Goal: Transaction & Acquisition: Purchase product/service

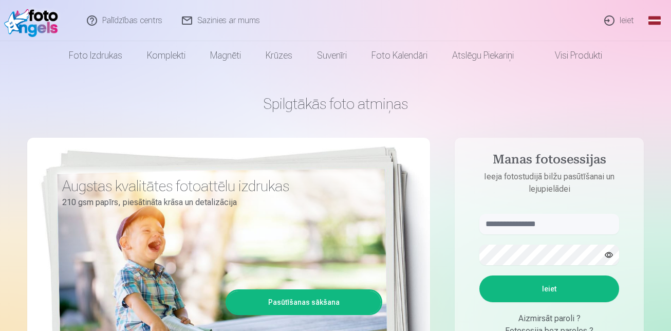
click at [627, 21] on link "Ieiet" at bounding box center [619, 20] width 49 height 41
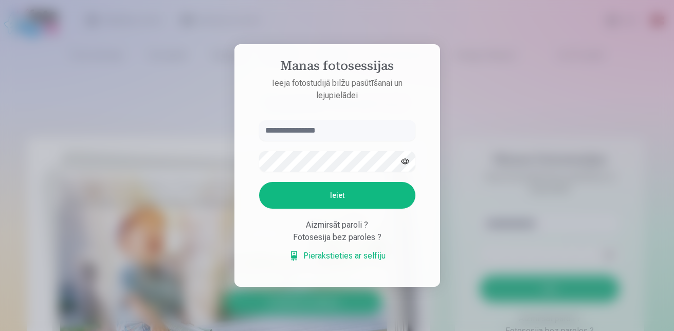
click at [306, 133] on input "text" at bounding box center [337, 130] width 156 height 21
click at [307, 130] on input "**********" at bounding box center [337, 130] width 156 height 21
type input "**********"
click at [259, 182] on button "Ieiet" at bounding box center [337, 195] width 156 height 27
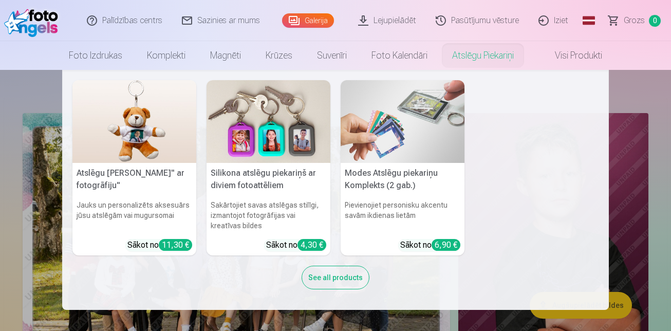
click at [627, 177] on nav "Atslēgu piekariņš Lācītis" ar fotogrāfiju" Jauks un personalizēts aksesuārs jūs…" at bounding box center [335, 190] width 671 height 240
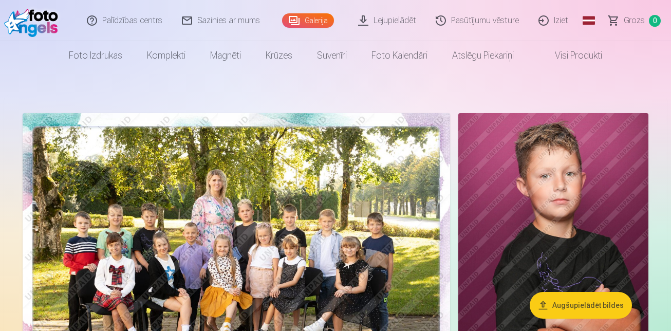
click at [294, 217] on img at bounding box center [237, 255] width 428 height 285
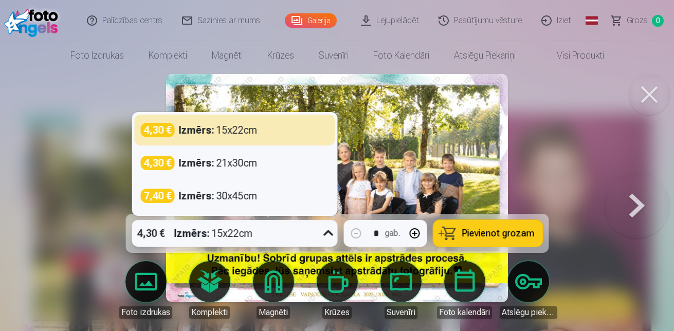
click at [330, 230] on icon at bounding box center [328, 233] width 16 height 16
click at [330, 227] on icon at bounding box center [328, 233] width 16 height 16
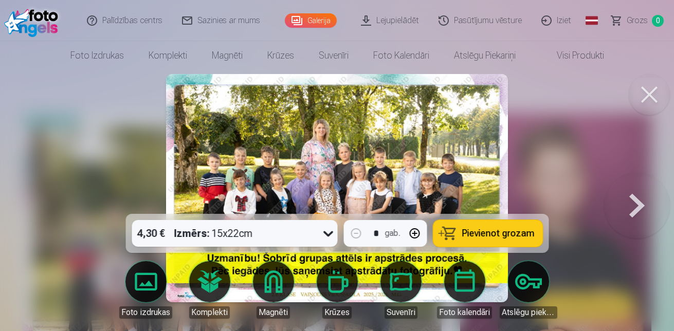
click at [472, 233] on span "Pievienot grozam" at bounding box center [498, 233] width 72 height 9
click at [649, 102] on button at bounding box center [649, 94] width 41 height 41
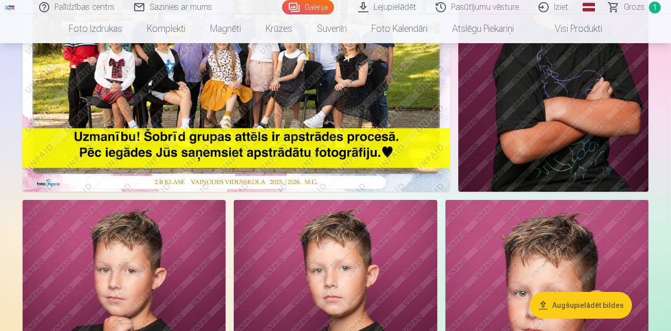
scroll to position [377, 0]
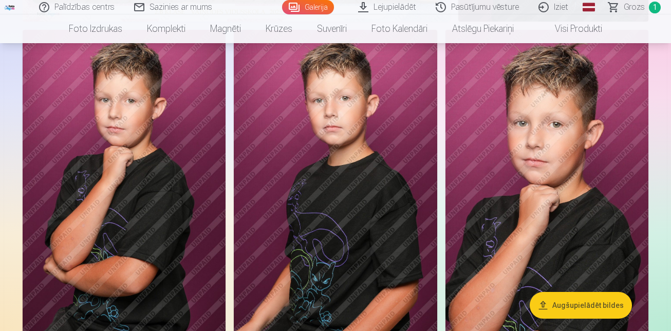
click at [115, 153] on img at bounding box center [124, 182] width 203 height 305
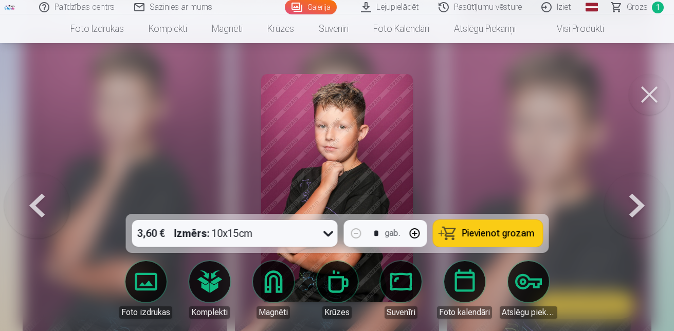
click at [497, 232] on span "Pievienot grozam" at bounding box center [498, 233] width 72 height 9
click at [648, 95] on button at bounding box center [649, 94] width 41 height 41
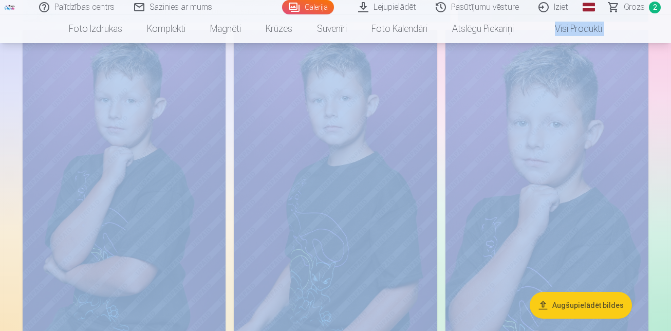
drag, startPoint x: 670, startPoint y: 25, endPoint x: 673, endPoint y: 39, distance: 14.8
click at [607, 130] on img at bounding box center [547, 182] width 203 height 305
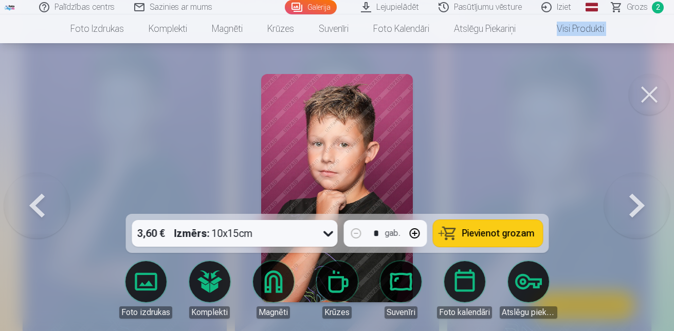
click at [644, 96] on button at bounding box center [649, 94] width 41 height 41
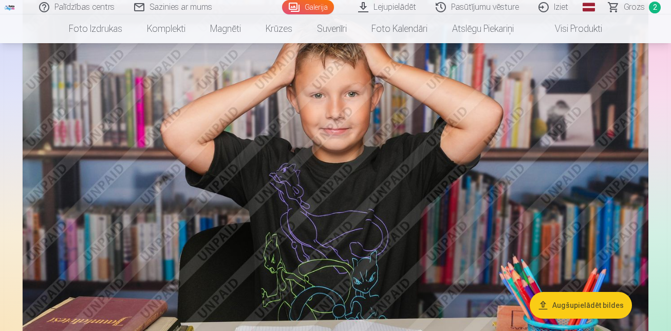
scroll to position [1192, 0]
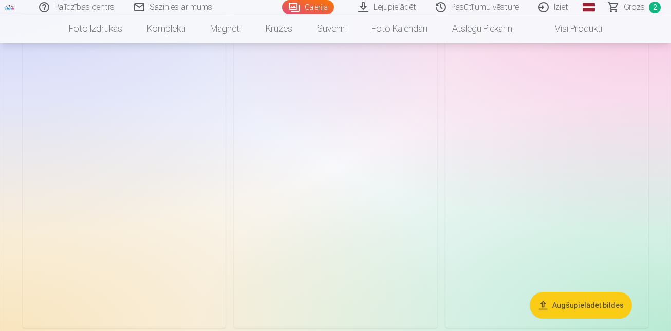
click at [362, 166] on img at bounding box center [335, 175] width 203 height 305
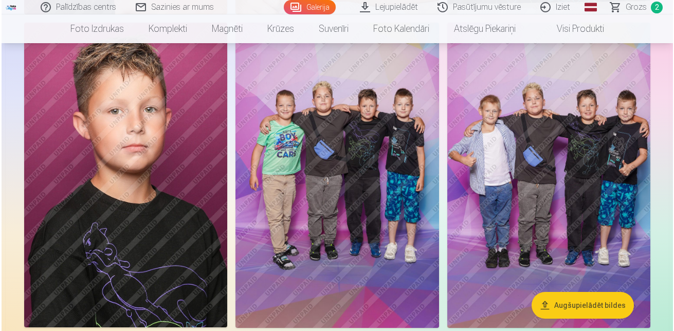
scroll to position [2636, 0]
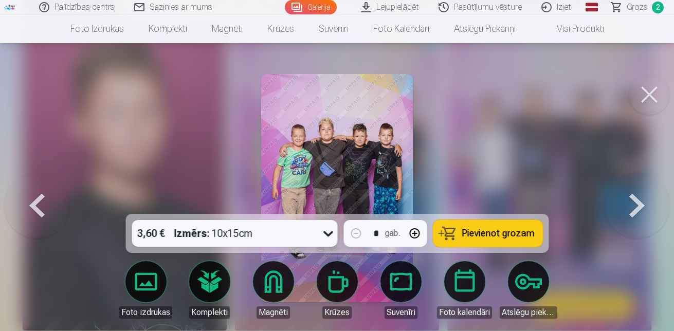
click at [498, 231] on span "Pievienot grozam" at bounding box center [498, 233] width 72 height 9
click at [635, 204] on button at bounding box center [637, 188] width 66 height 31
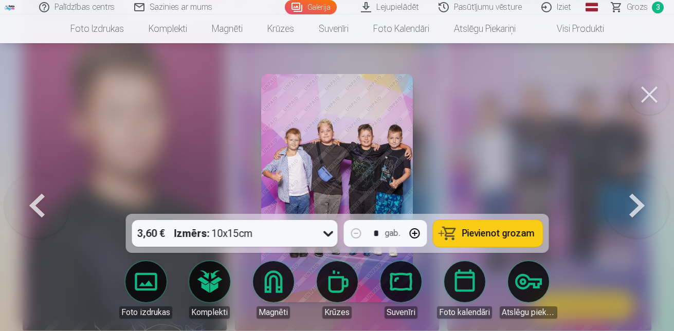
click at [500, 238] on span "Pievienot grozam" at bounding box center [498, 233] width 72 height 9
click at [653, 92] on button at bounding box center [649, 94] width 41 height 41
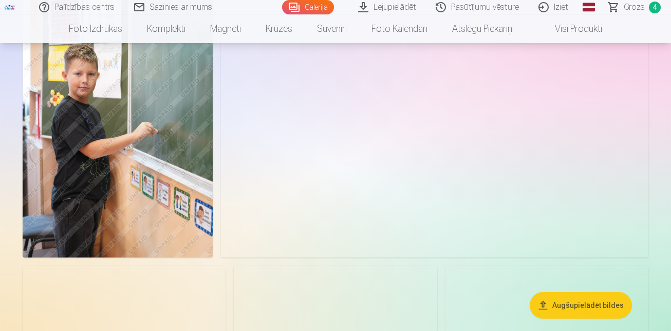
scroll to position [3697, 0]
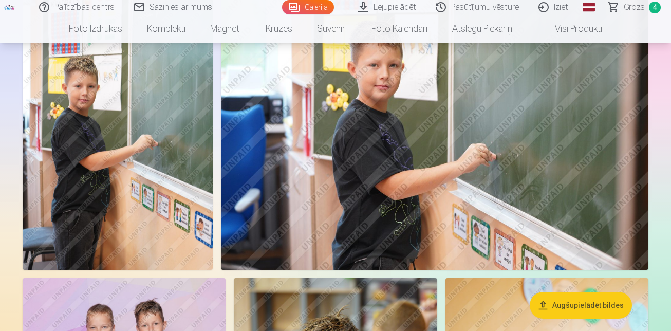
click at [485, 114] on img at bounding box center [435, 127] width 428 height 285
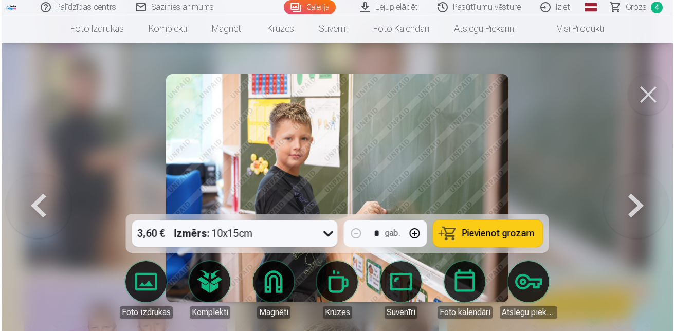
scroll to position [3711, 0]
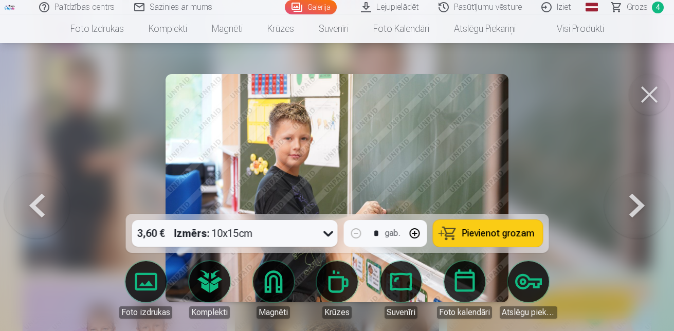
click at [492, 241] on button "Pievienot grozam" at bounding box center [487, 233] width 109 height 27
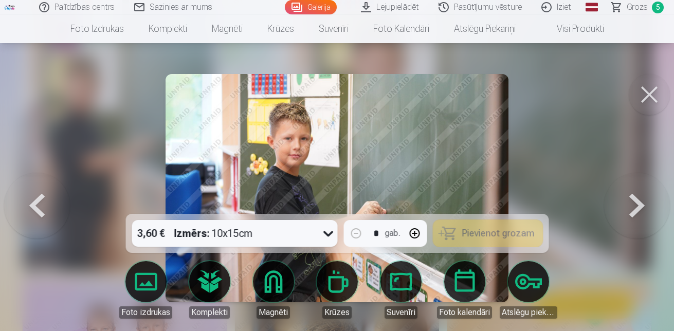
click at [653, 96] on button at bounding box center [649, 94] width 41 height 41
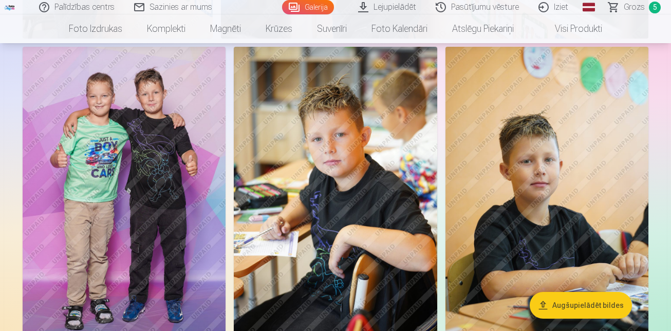
scroll to position [3964, 0]
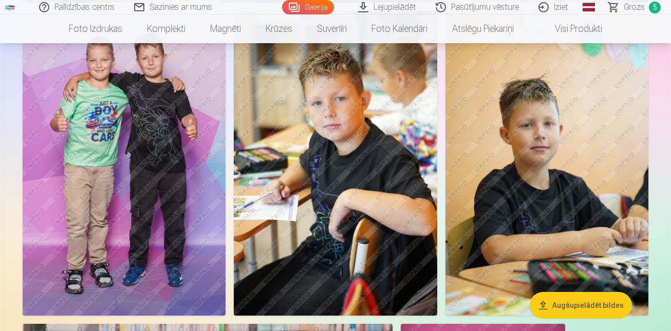
click at [168, 176] on img at bounding box center [124, 163] width 203 height 305
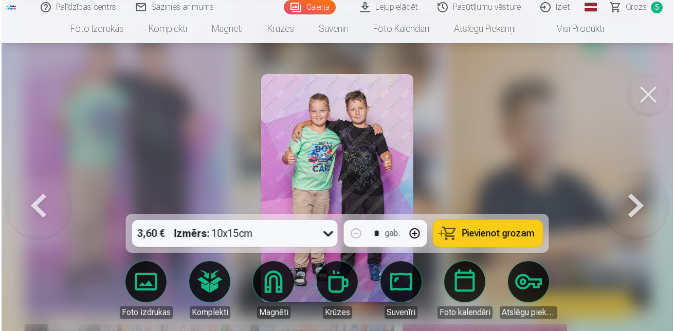
scroll to position [3979, 0]
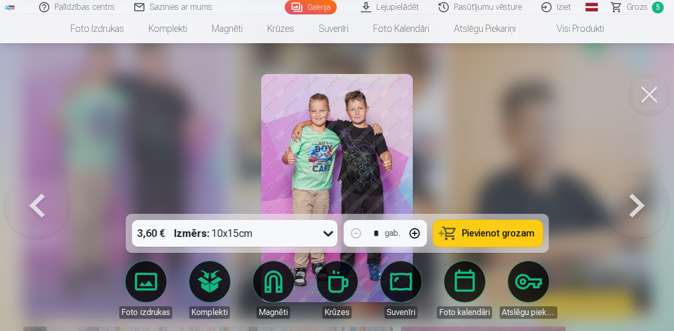
click at [499, 234] on span "Pievienot grozam" at bounding box center [498, 233] width 72 height 9
click at [653, 99] on button at bounding box center [649, 94] width 41 height 41
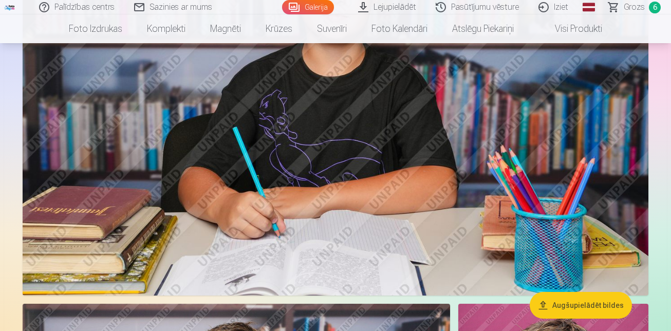
scroll to position [1654, 0]
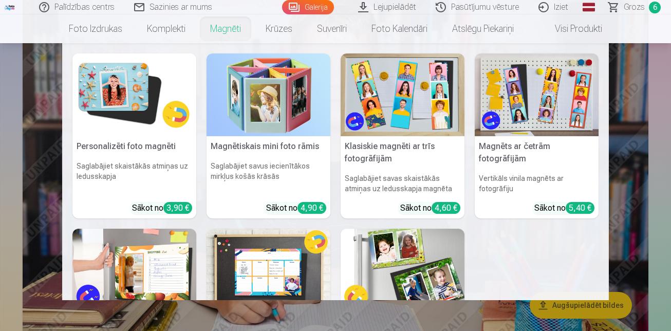
click at [151, 75] on img at bounding box center [134, 94] width 124 height 83
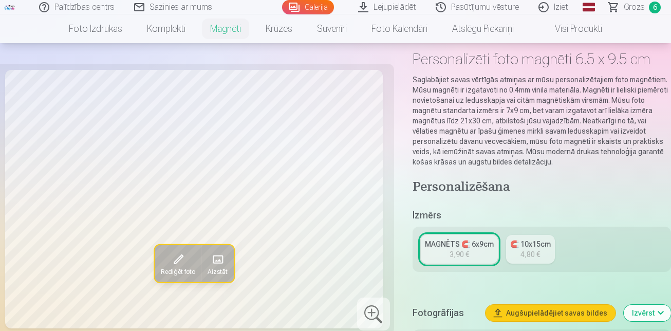
scroll to position [51, 0]
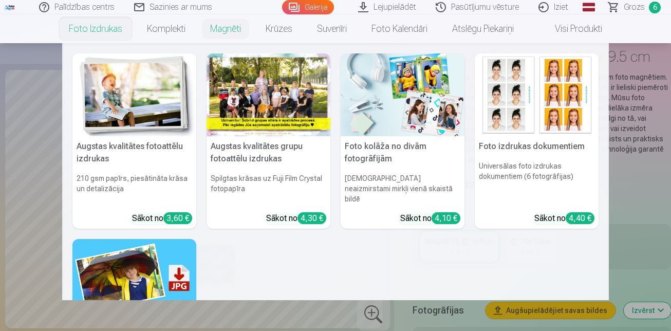
click at [106, 30] on link "Foto izdrukas" at bounding box center [96, 28] width 78 height 29
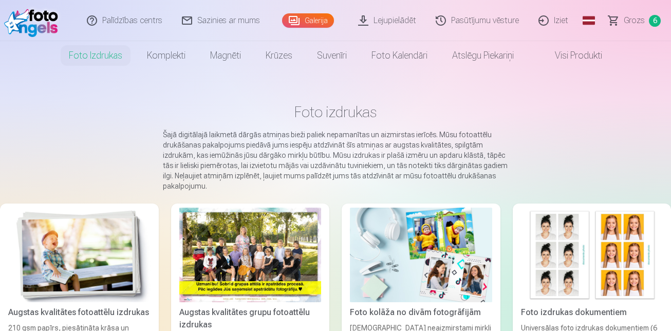
click at [588, 56] on link "Visi produkti" at bounding box center [570, 55] width 88 height 29
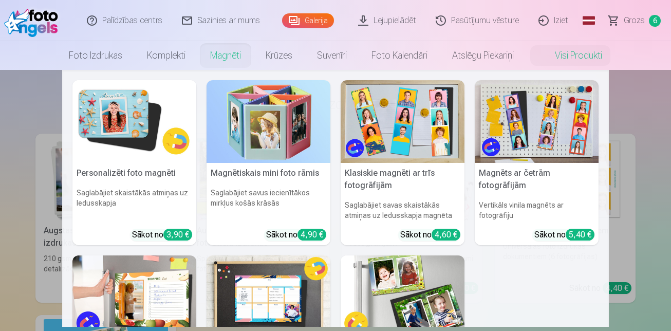
click at [232, 58] on link "Magnēti" at bounding box center [226, 55] width 56 height 29
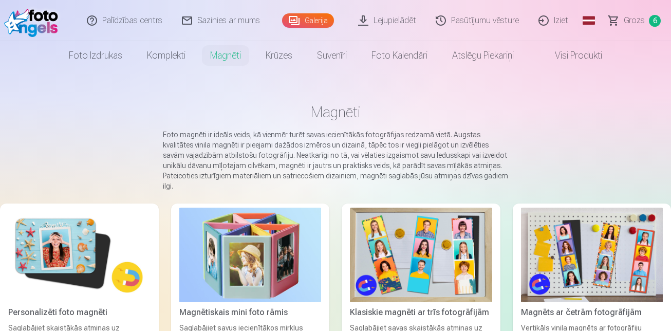
click at [77, 228] on img at bounding box center [79, 255] width 142 height 95
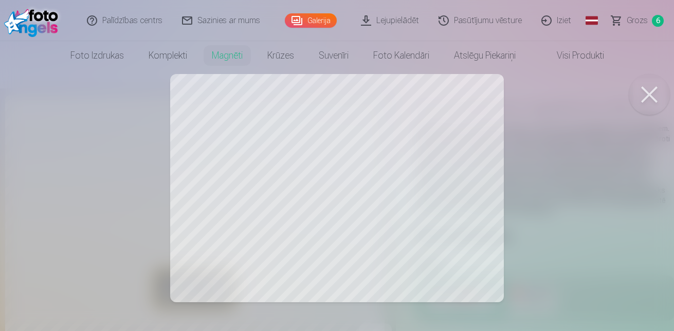
click at [464, 202] on div at bounding box center [337, 165] width 674 height 331
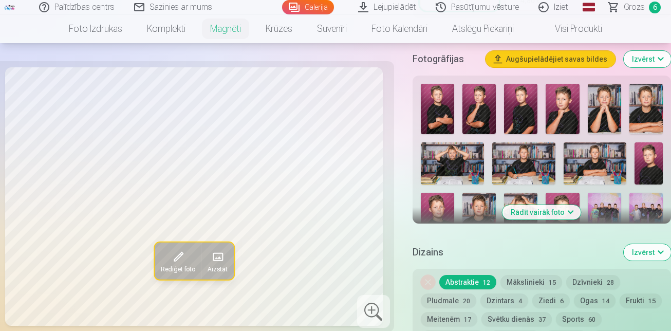
scroll to position [322, 0]
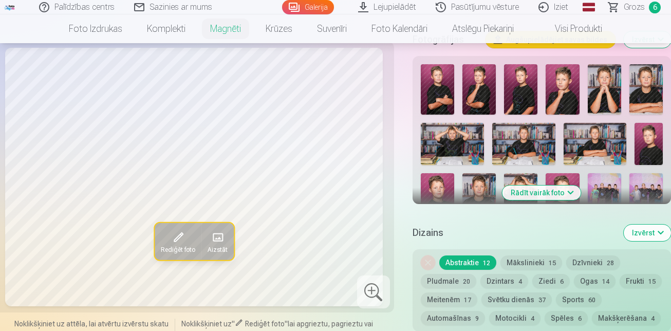
click at [429, 87] on img at bounding box center [437, 89] width 33 height 50
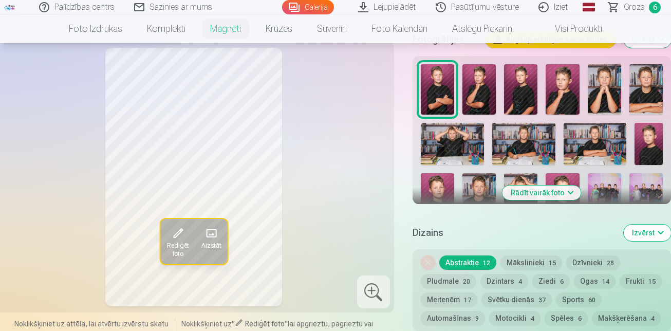
click at [650, 88] on img at bounding box center [646, 89] width 33 height 50
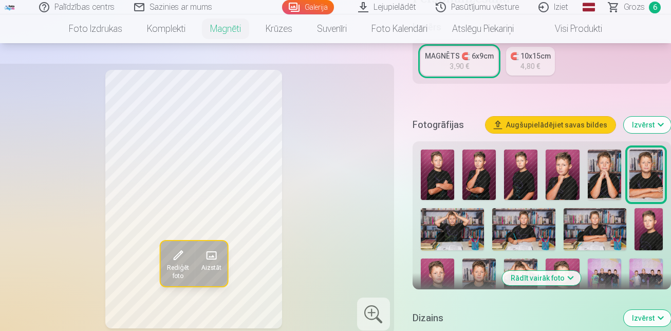
scroll to position [230, 0]
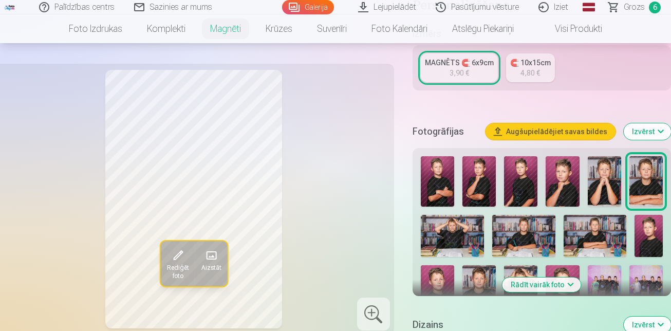
click at [573, 285] on button "Rādīt vairāk foto" at bounding box center [542, 285] width 79 height 14
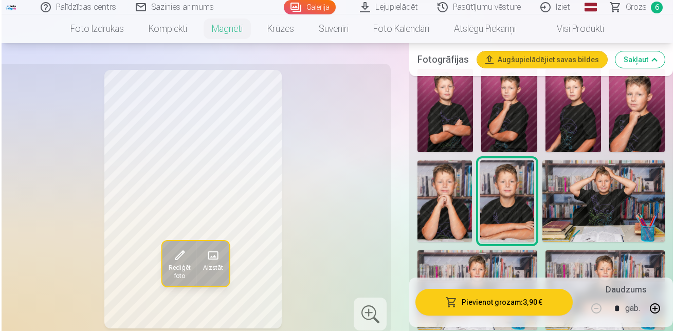
scroll to position [318, 0]
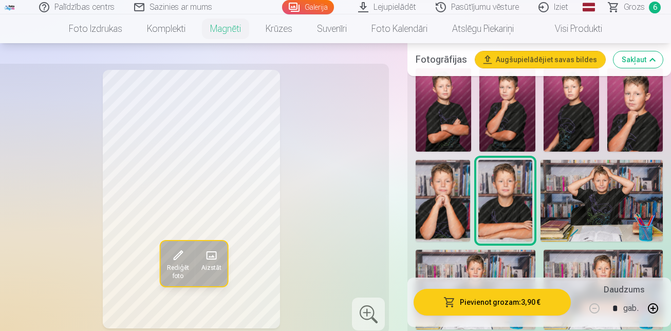
click at [584, 110] on img at bounding box center [572, 109] width 56 height 83
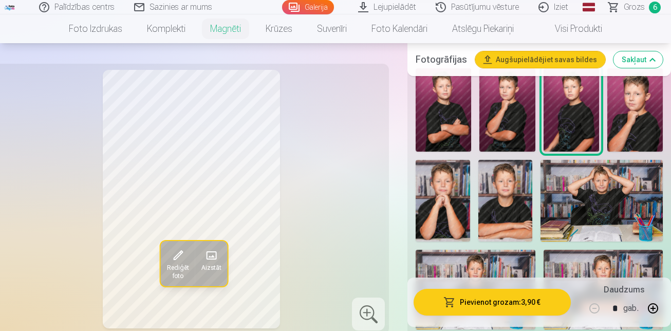
click at [512, 300] on button "Pievienot grozam : 3,90 €" at bounding box center [492, 302] width 157 height 27
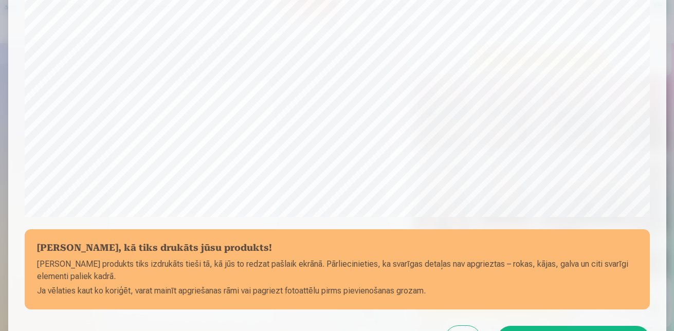
scroll to position [255, 0]
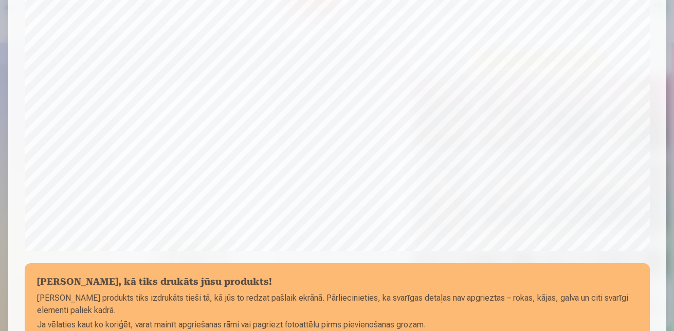
drag, startPoint x: 667, startPoint y: 215, endPoint x: 652, endPoint y: 137, distance: 79.5
click at [652, 137] on div "​ [PERSON_NAME], kā tiks drukāts jūsu produkts! Jūsu produkts tiks izdrukāts ti…" at bounding box center [337, 115] width 674 height 740
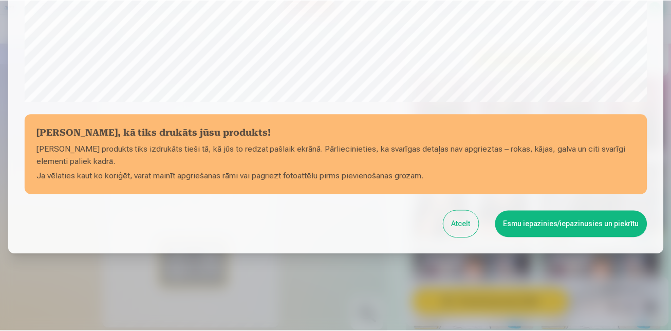
scroll to position [409, 0]
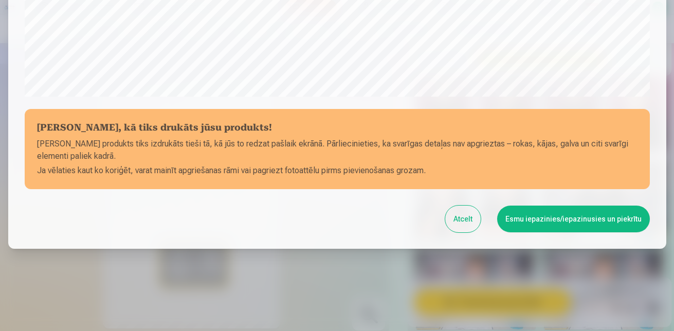
click at [555, 215] on button "Esmu iepazinies/iepazinusies un piekrītu" at bounding box center [573, 219] width 153 height 27
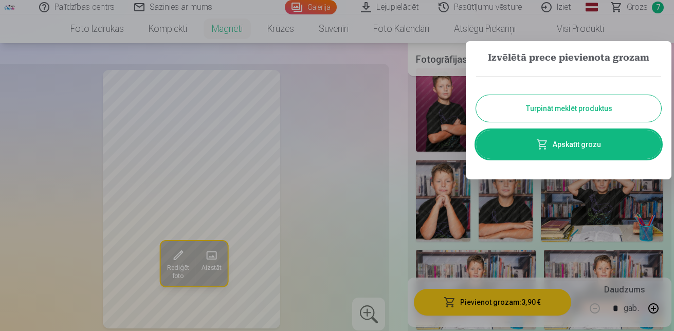
click at [601, 144] on link "Apskatīt grozu" at bounding box center [568, 144] width 185 height 29
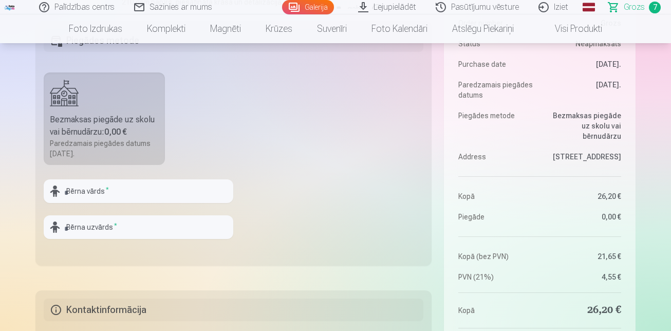
scroll to position [369, 0]
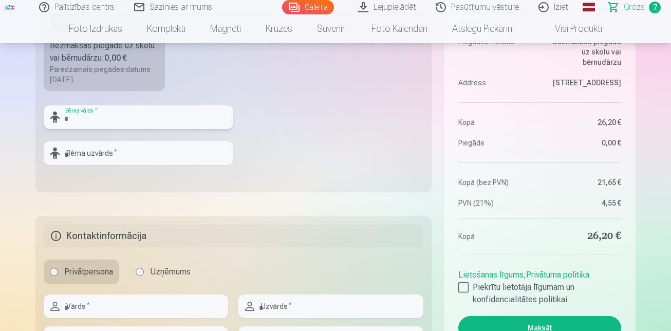
click at [169, 112] on input "text" at bounding box center [139, 117] width 190 height 24
type input "*******"
type input "*****"
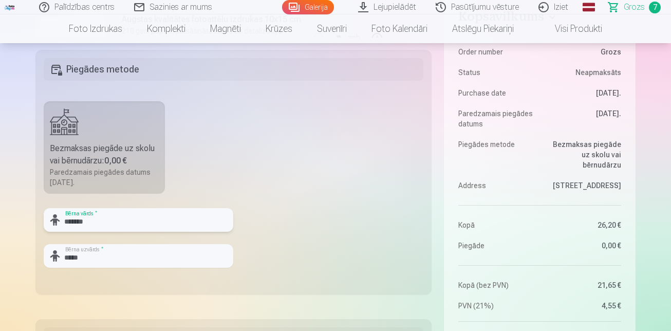
type input "*******"
drag, startPoint x: 670, startPoint y: 43, endPoint x: 673, endPoint y: 62, distance: 18.8
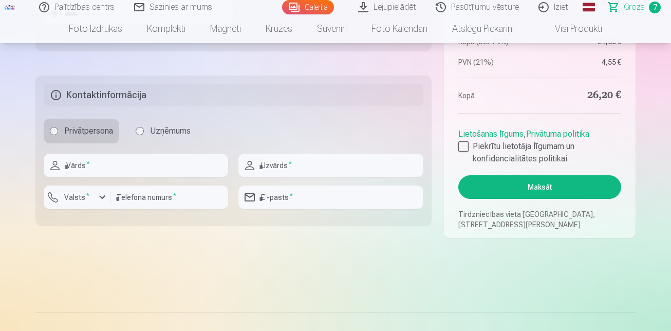
scroll to position [516, 0]
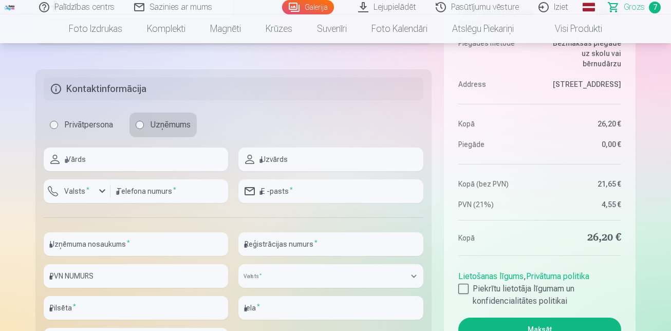
click at [57, 122] on label "Privātpersona" at bounding box center [82, 125] width 76 height 25
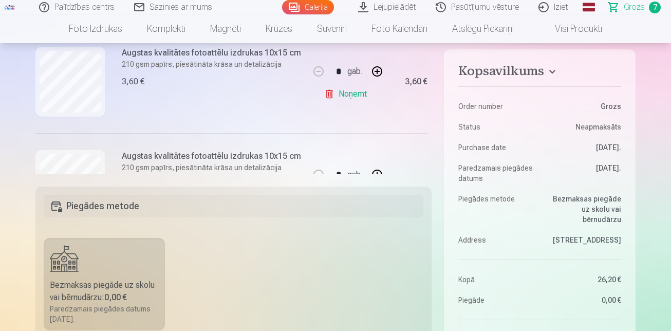
scroll to position [104, 0]
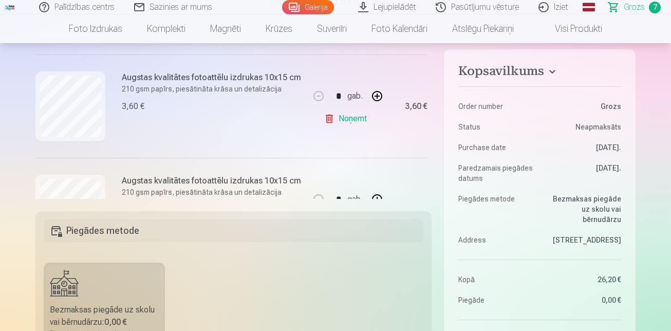
click at [144, 288] on label "Bezmaksas piegāde uz skolu vai bērnudārzu : 0,00 € Paredzamais piegādes datums …" at bounding box center [104, 309] width 121 height 93
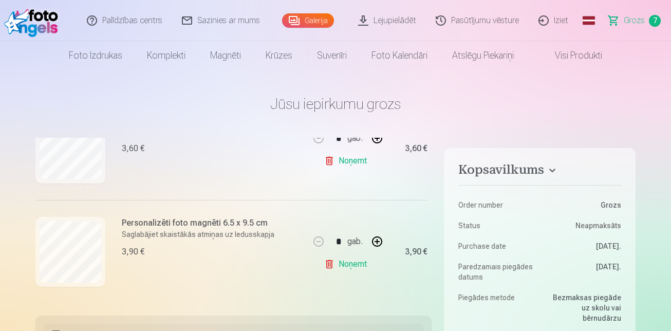
scroll to position [686, 0]
click at [586, 54] on link "Visi produkti" at bounding box center [570, 55] width 88 height 29
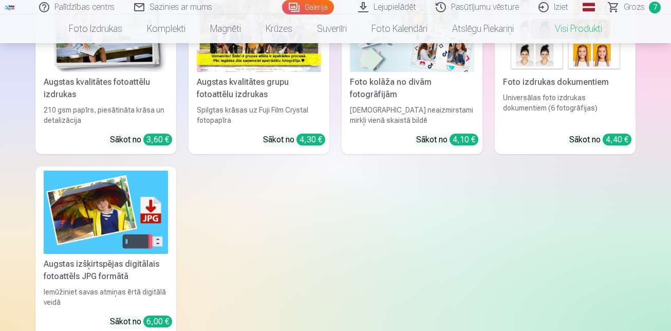
scroll to position [79, 0]
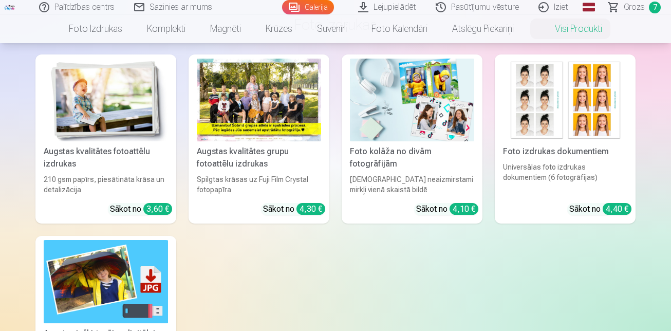
click at [628, 7] on span "Grozs" at bounding box center [634, 7] width 21 height 12
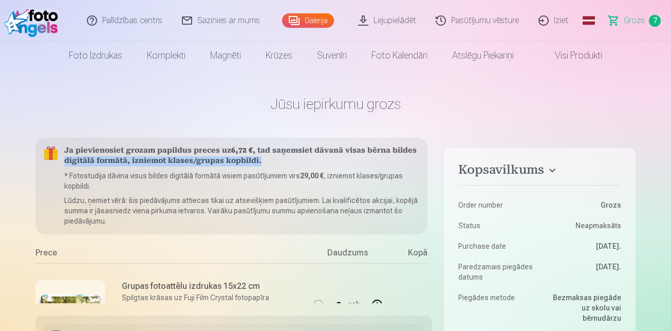
scroll to position [0, 25]
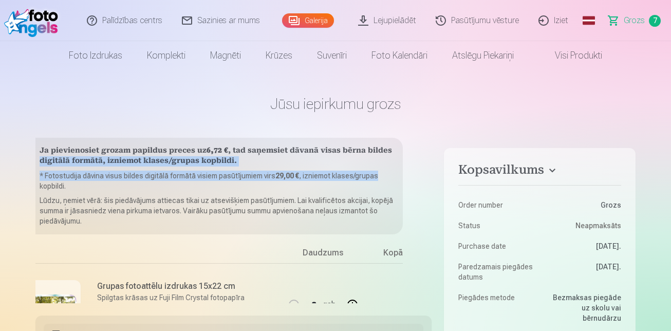
drag, startPoint x: 429, startPoint y: 154, endPoint x: 432, endPoint y: 169, distance: 14.7
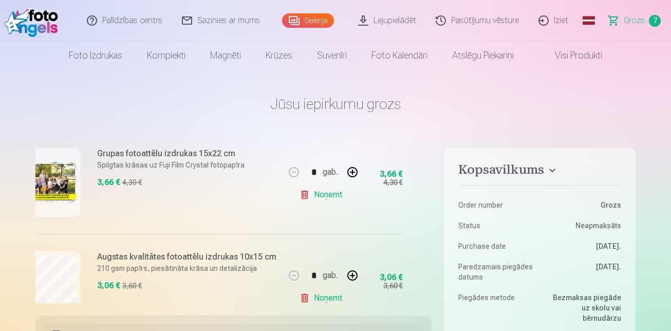
scroll to position [104, 25]
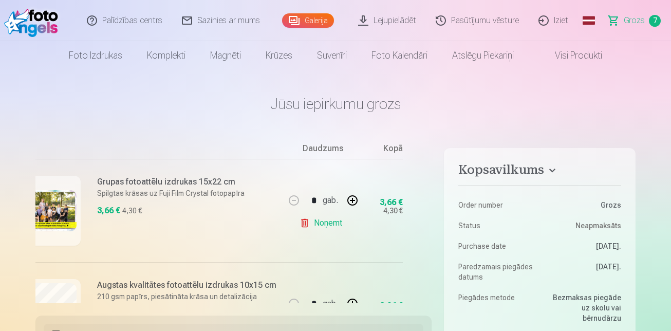
drag, startPoint x: 427, startPoint y: 178, endPoint x: 429, endPoint y: 189, distance: 11.0
click at [429, 189] on div "Ja pievienosiet grozam papildus preces uz 6,72 € , tad saņemsiet dāvanā visas b…" at bounding box center [233, 221] width 396 height 166
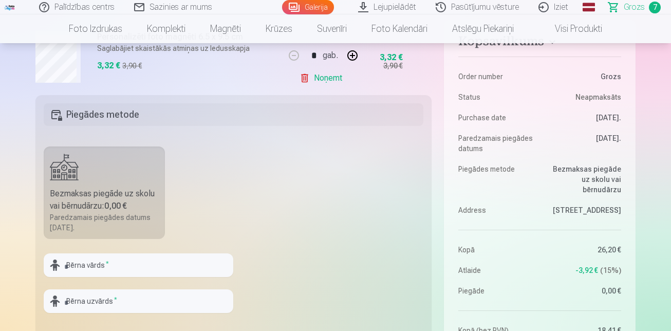
scroll to position [209, 0]
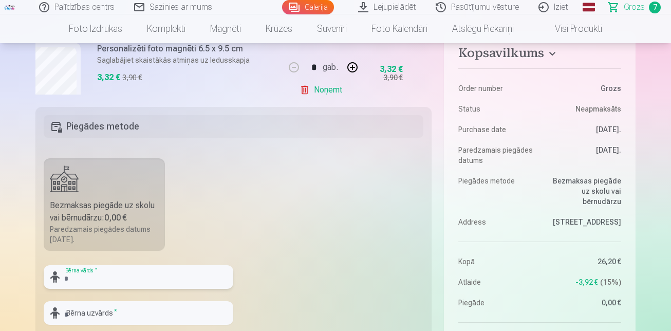
click at [179, 277] on input "text" at bounding box center [139, 277] width 190 height 24
type input "*******"
type input "*****"
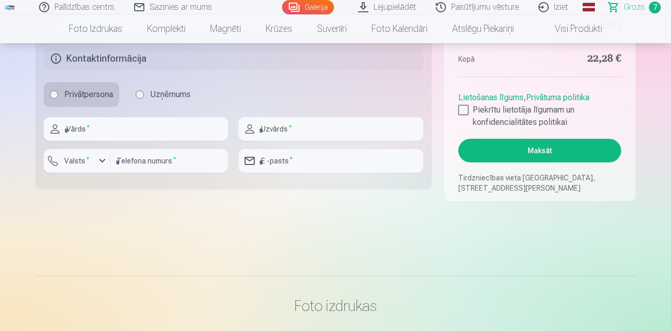
scroll to position [559, 0]
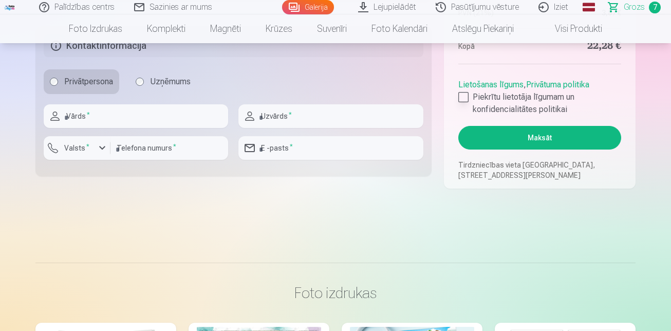
click at [465, 94] on div at bounding box center [464, 97] width 10 height 10
click at [542, 148] on button "Maksāt" at bounding box center [540, 138] width 163 height 24
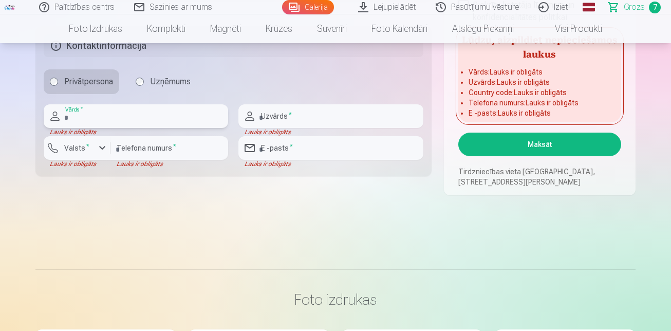
click at [182, 111] on input "text" at bounding box center [136, 116] width 185 height 24
type input "*"
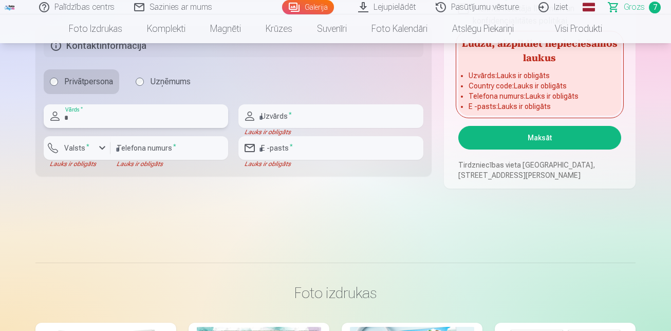
type input "******"
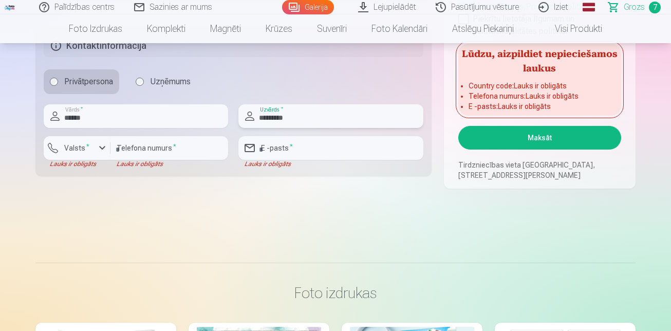
click at [310, 116] on input "*********" at bounding box center [331, 116] width 185 height 24
type input "**********"
click at [193, 147] on input "number" at bounding box center [170, 148] width 118 height 24
type input "********"
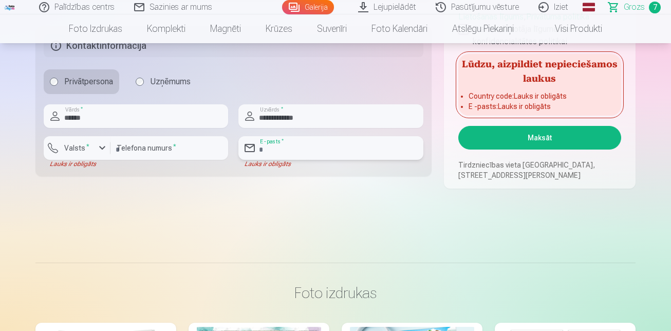
click at [325, 145] on input "email" at bounding box center [331, 148] width 185 height 24
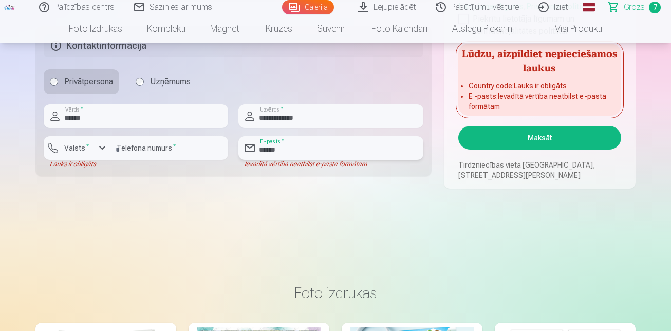
click at [459, 126] on button "Maksāt" at bounding box center [540, 138] width 163 height 24
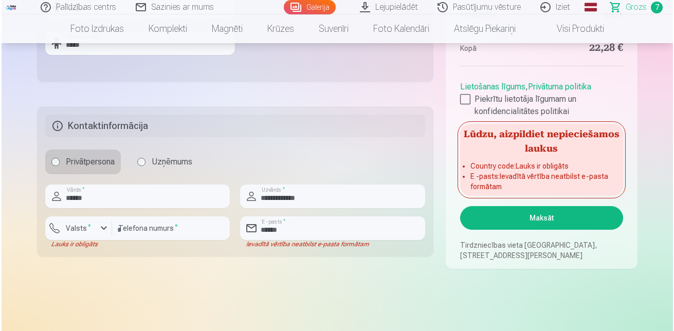
scroll to position [491, 0]
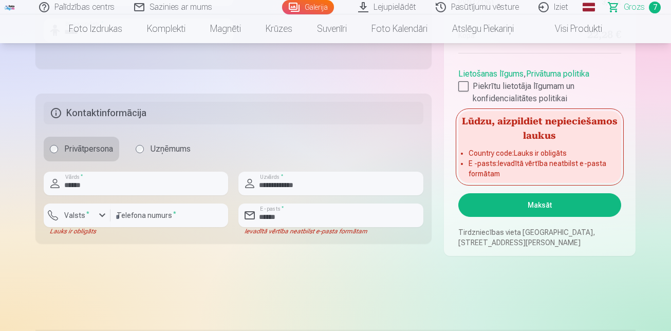
click at [556, 205] on button "Maksāt" at bounding box center [540, 205] width 163 height 24
click at [337, 213] on input "******" at bounding box center [331, 216] width 185 height 24
click at [363, 216] on input "******" at bounding box center [331, 216] width 185 height 24
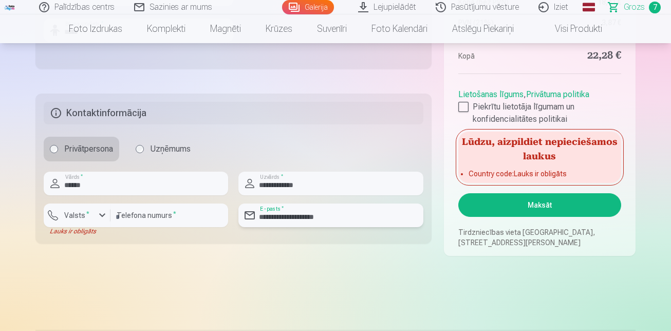
type input "**********"
click at [554, 204] on button "Maksāt" at bounding box center [540, 205] width 163 height 24
click at [112, 216] on input "********" at bounding box center [170, 216] width 118 height 24
type input "**********"
click at [564, 203] on button "Maksāt" at bounding box center [540, 205] width 163 height 24
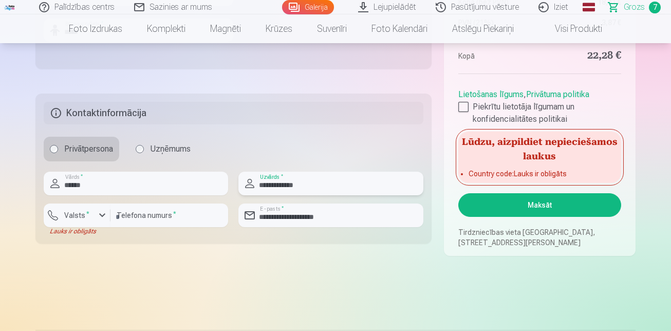
drag, startPoint x: 284, startPoint y: 184, endPoint x: 259, endPoint y: 169, distance: 29.0
click at [248, 184] on div "**********" at bounding box center [331, 184] width 185 height 24
type input "****"
click at [540, 203] on button "Maksāt" at bounding box center [540, 205] width 163 height 24
drag, startPoint x: 108, startPoint y: 209, endPoint x: 103, endPoint y: 212, distance: 5.7
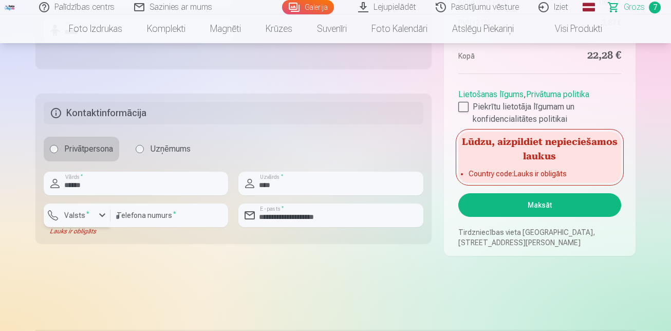
click at [108, 209] on button "Valsts *" at bounding box center [77, 216] width 67 height 24
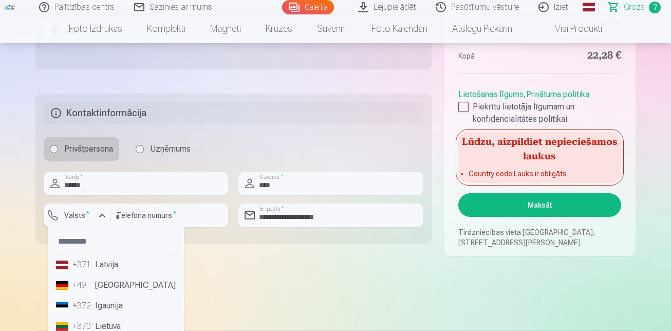
click at [101, 213] on div "button" at bounding box center [102, 215] width 12 height 12
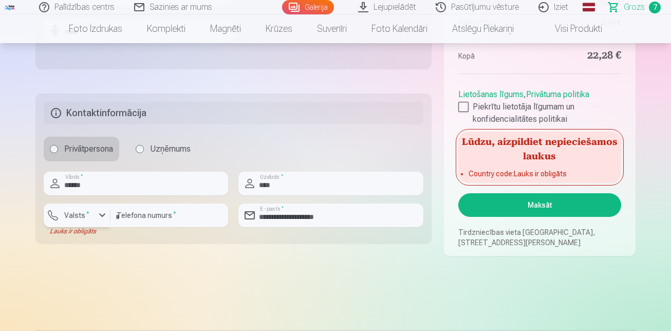
click at [101, 213] on div "button" at bounding box center [102, 215] width 12 height 12
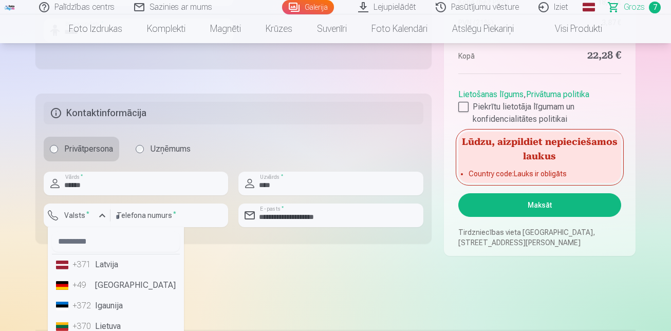
click at [101, 267] on li "+371 Latvija" at bounding box center [116, 264] width 128 height 21
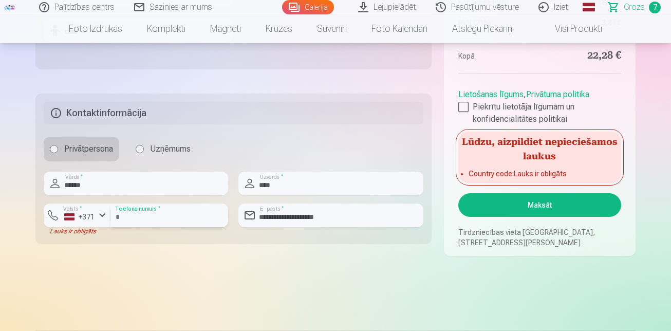
drag, startPoint x: 132, startPoint y: 212, endPoint x: 112, endPoint y: 216, distance: 21.1
click at [112, 216] on input "**********" at bounding box center [170, 216] width 118 height 24
type input "********"
click at [556, 200] on button "Maksāt" at bounding box center [540, 205] width 163 height 24
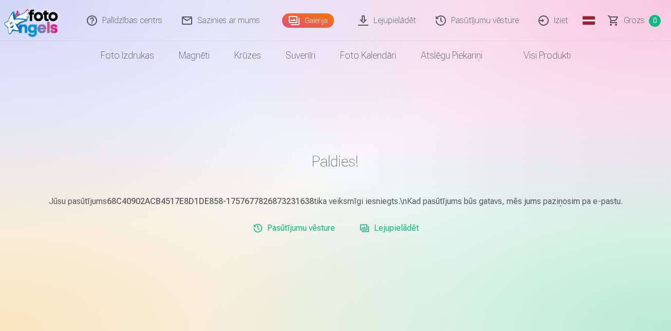
click at [558, 22] on link "Iziet" at bounding box center [553, 20] width 49 height 41
